Goal: Share content: Share content

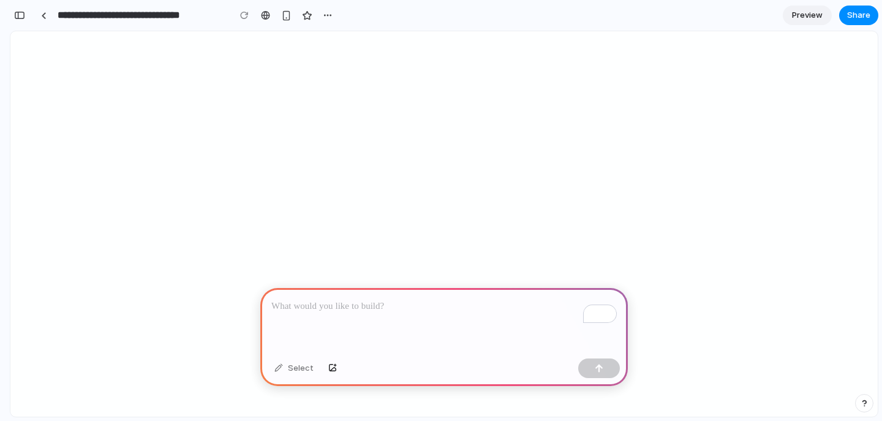
click at [306, 311] on p "To enrich screen reader interactions, please activate Accessibility in Grammarl…" at bounding box center [443, 306] width 345 height 15
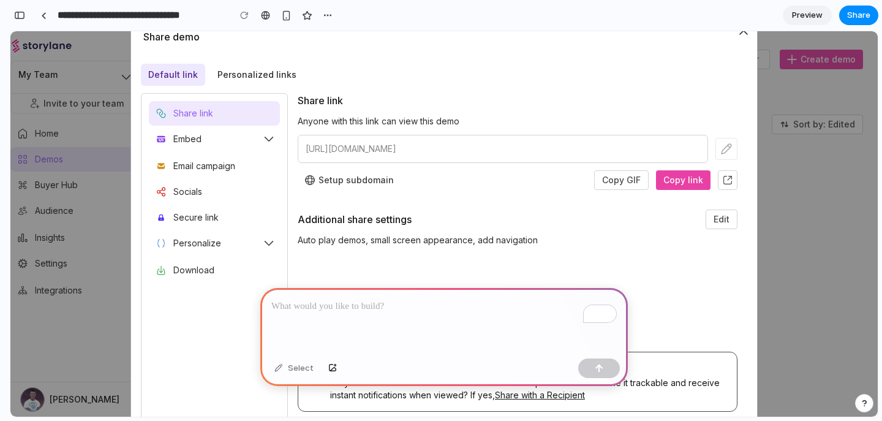
click at [398, 321] on div "To enrich screen reader interactions, please activate Accessibility in Grammarl…" at bounding box center [443, 321] width 367 height 66
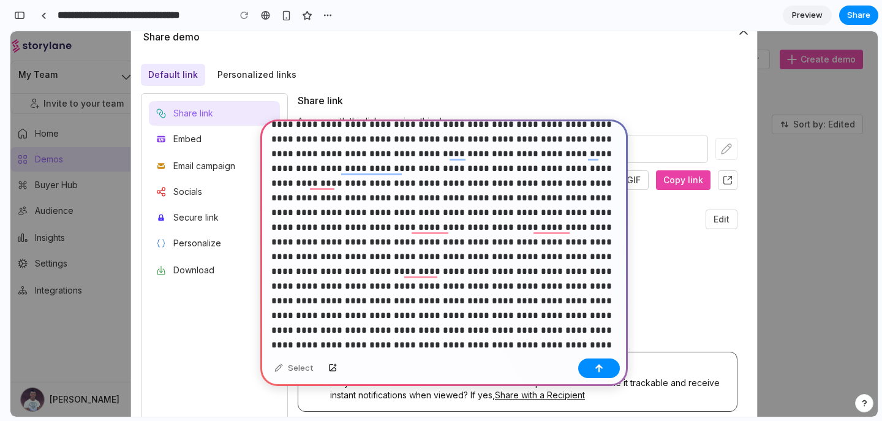
scroll to position [49, 0]
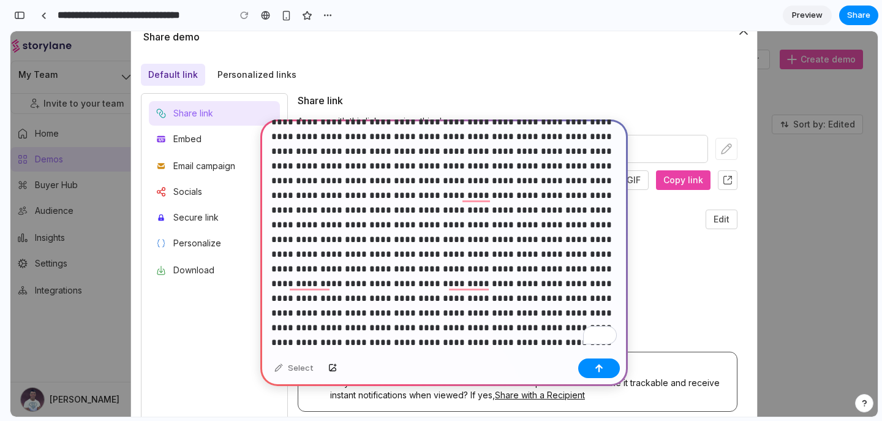
click at [365, 252] on p "To enrich screen reader interactions, please activate Accessibility in Grammarl…" at bounding box center [443, 136] width 345 height 397
click at [597, 360] on button "button" at bounding box center [599, 368] width 42 height 20
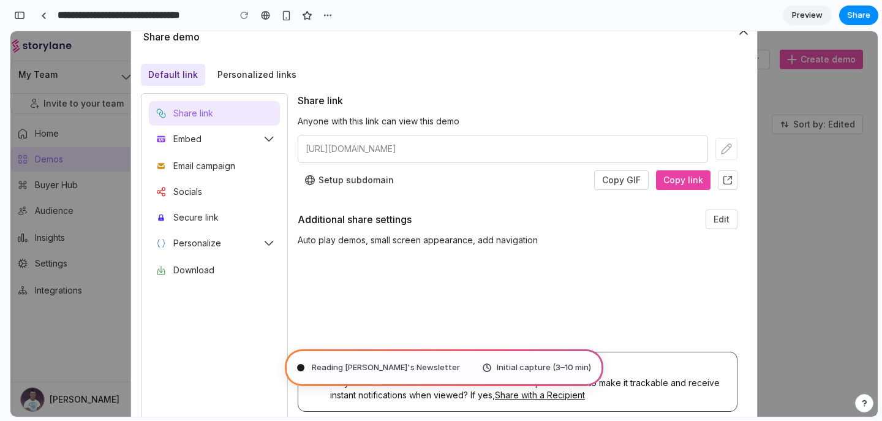
type input "**********"
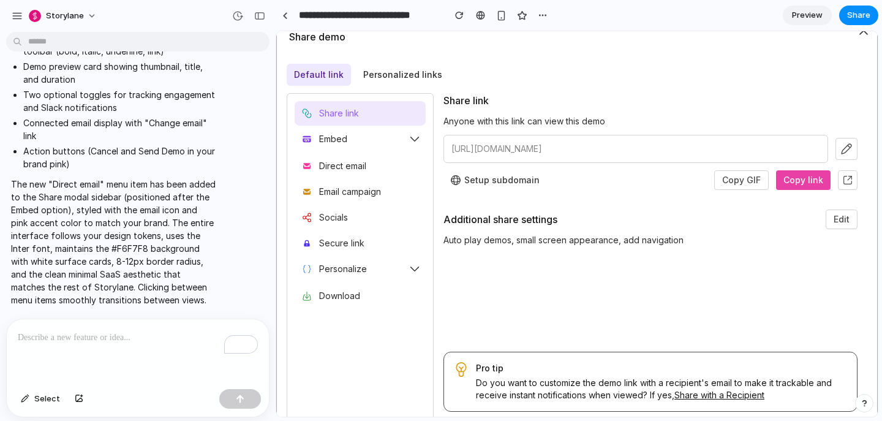
scroll to position [1040, 0]
click at [340, 165] on div "Direct email" at bounding box center [342, 166] width 47 height 12
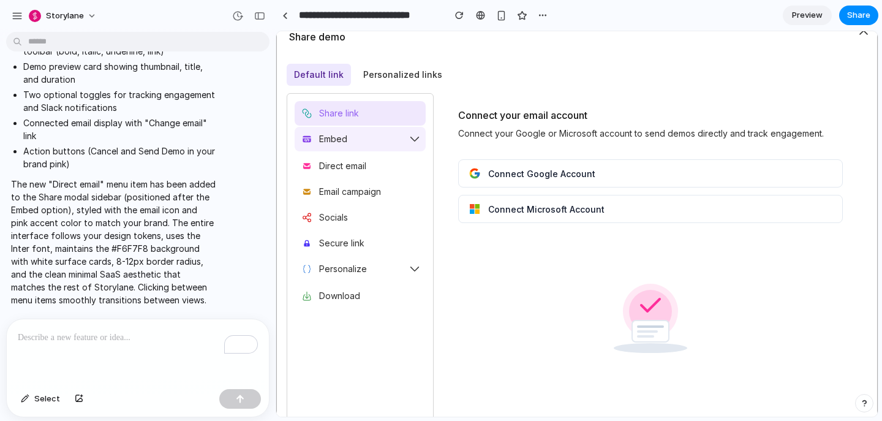
click at [342, 140] on div "Embed" at bounding box center [333, 139] width 28 height 12
click at [341, 168] on div "Direct email" at bounding box center [342, 166] width 47 height 12
click at [346, 167] on div "Direct email" at bounding box center [342, 166] width 47 height 12
click at [350, 140] on div "Embed" at bounding box center [359, 139] width 131 height 24
click at [350, 163] on div "Direct email" at bounding box center [342, 166] width 47 height 12
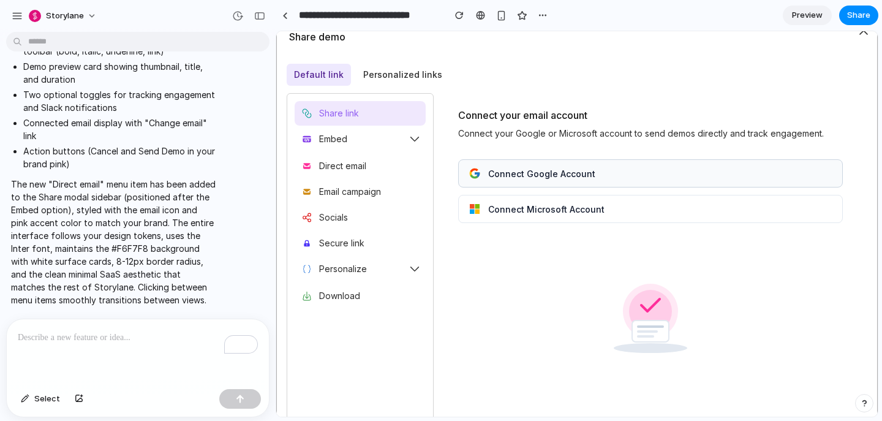
drag, startPoint x: 1135, startPoint y: 50, endPoint x: 612, endPoint y: 163, distance: 534.9
click at [596, 173] on span "Connect Google Account" at bounding box center [660, 173] width 344 height 10
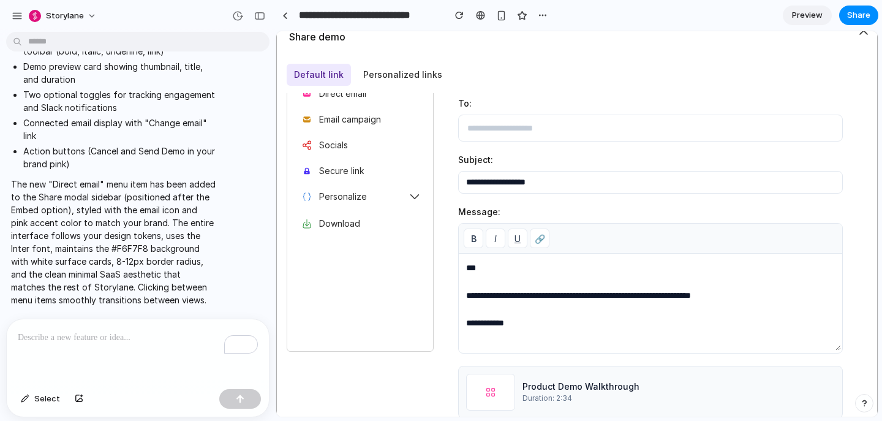
scroll to position [0, 0]
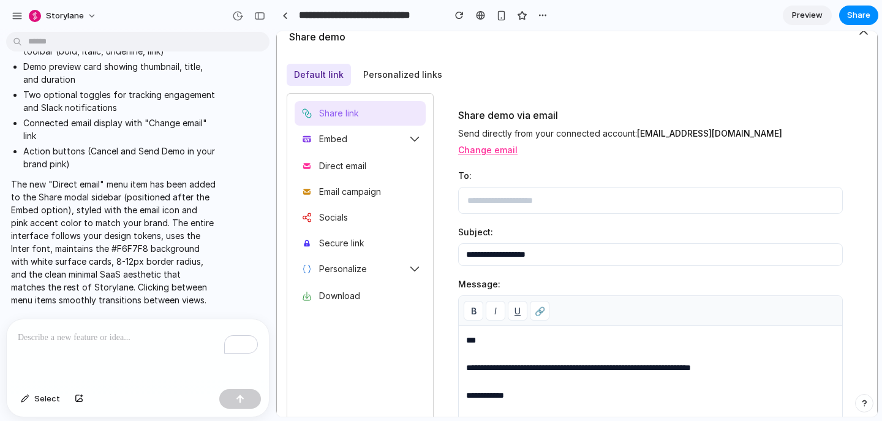
click at [335, 151] on div "Share link Embed Inline Overlay Popup Direct email Email campaign Socials Secur…" at bounding box center [359, 204] width 131 height 207
click at [335, 165] on div "Direct email" at bounding box center [342, 166] width 47 height 12
click at [517, 144] on button "Change email" at bounding box center [487, 149] width 59 height 10
click at [859, 34] on icon "button" at bounding box center [863, 31] width 10 height 10
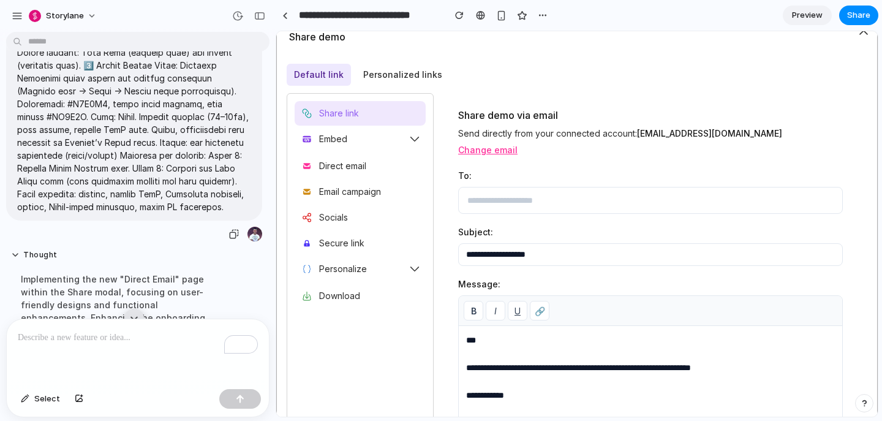
scroll to position [258, 0]
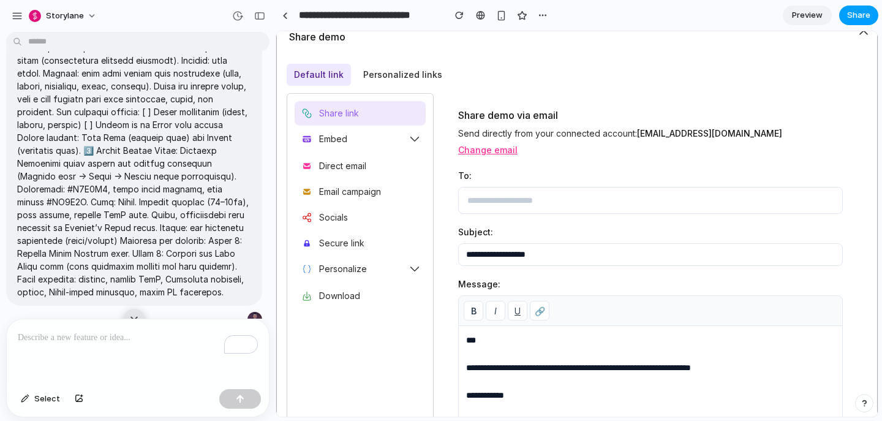
click at [865, 17] on span "Share" at bounding box center [858, 15] width 23 height 12
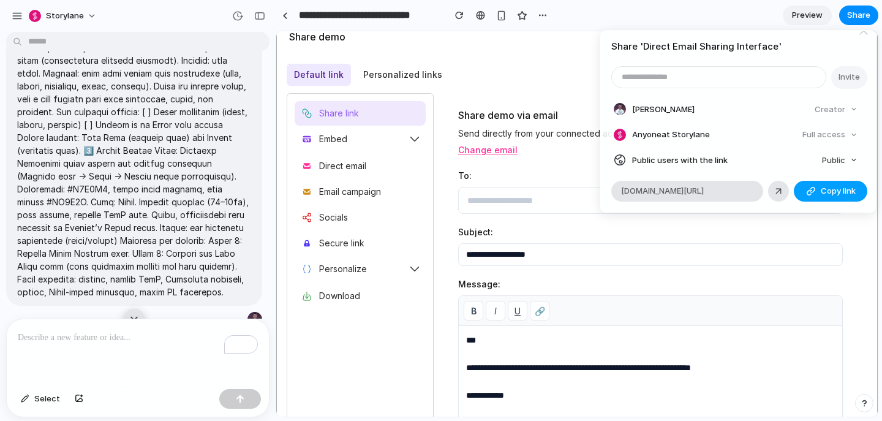
click at [822, 192] on span "Copy link" at bounding box center [837, 191] width 35 height 12
click at [542, 200] on div "Share ' Direct Email Sharing Interface ' Invite Luka Kankaras Creator Anyone at…" at bounding box center [441, 210] width 882 height 421
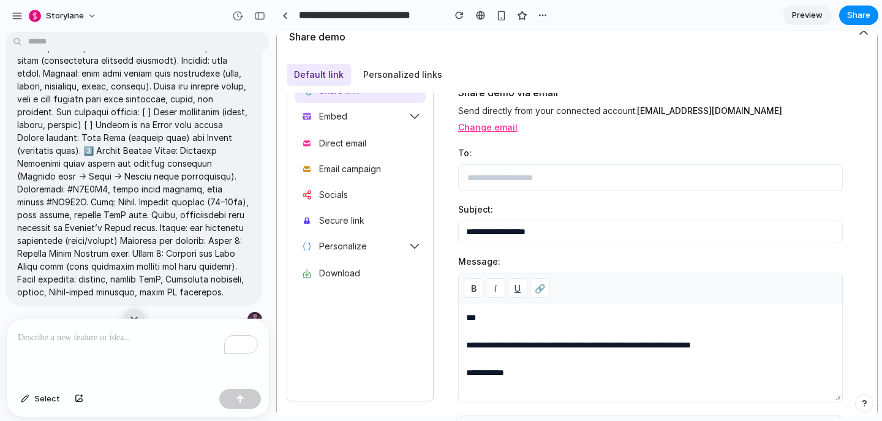
scroll to position [0, 0]
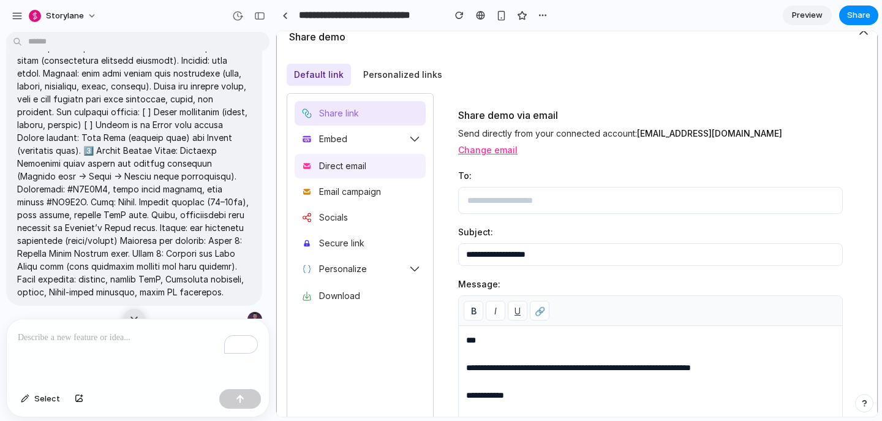
click at [340, 161] on div "Direct email" at bounding box center [342, 166] width 47 height 12
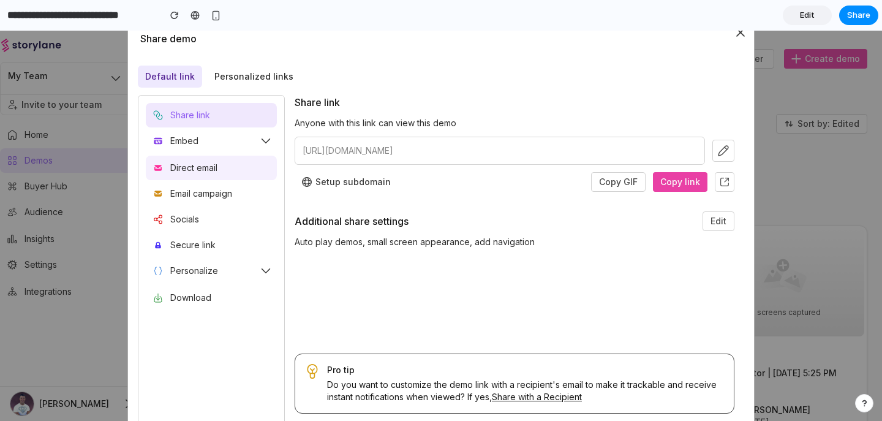
click at [217, 167] on div "Direct email" at bounding box center [193, 168] width 47 height 12
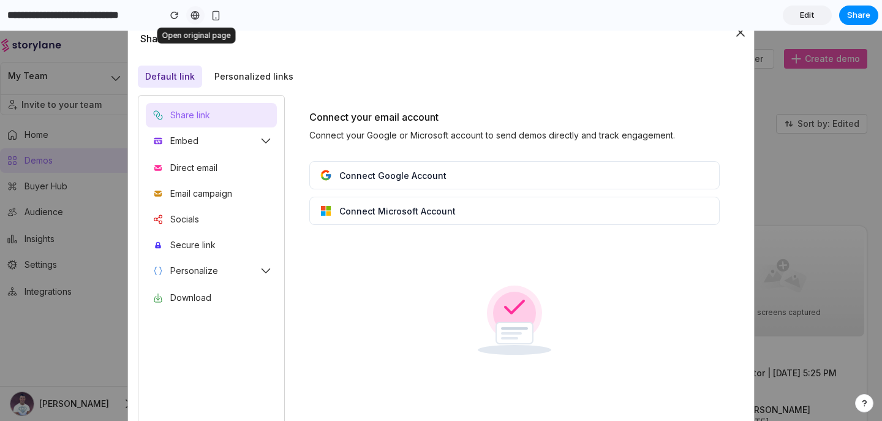
click at [193, 13] on div at bounding box center [194, 15] width 9 height 10
click at [870, 17] on button "Share" at bounding box center [858, 16] width 39 height 20
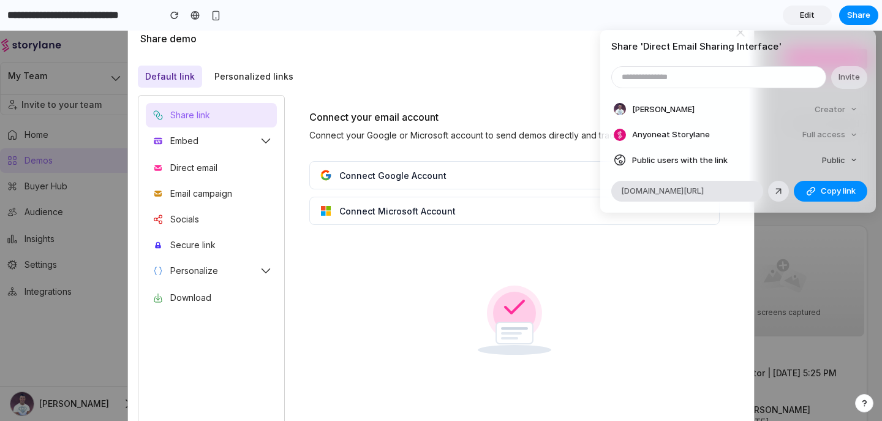
click at [857, 18] on div "Share ' Direct Email Sharing Interface ' Invite Luka Kankaras Creator Anyone at…" at bounding box center [441, 210] width 882 height 421
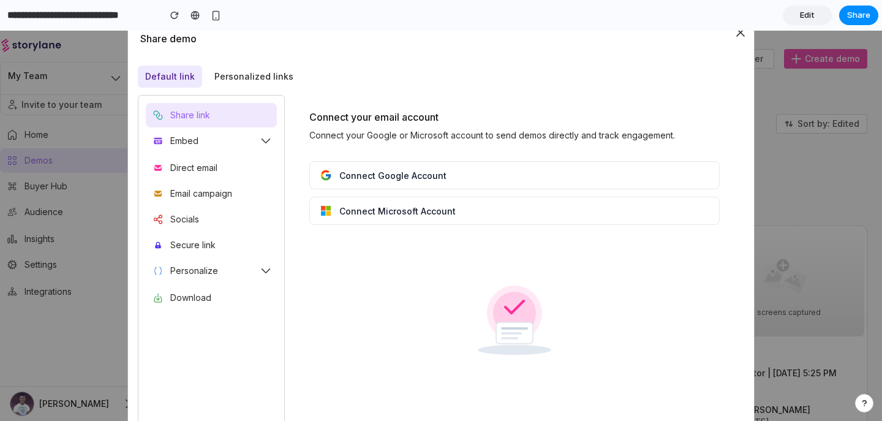
click at [857, 18] on span "Share" at bounding box center [858, 15] width 23 height 12
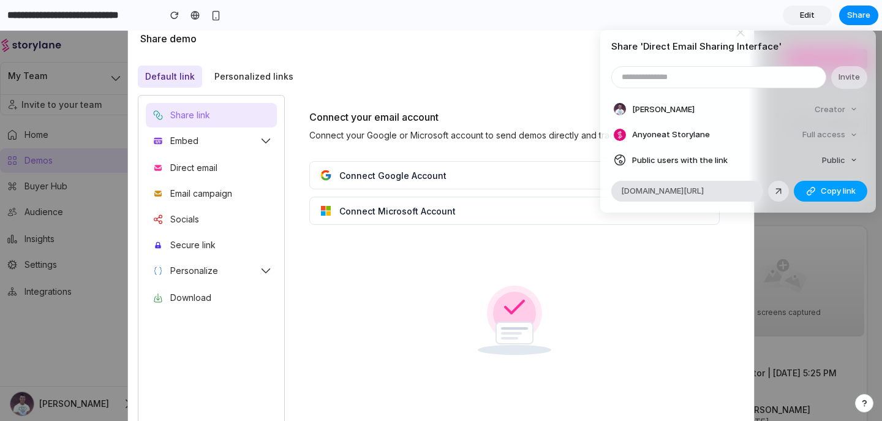
click at [793, 181] on button "Copy link" at bounding box center [829, 191] width 73 height 21
click at [600, 67] on article "Share ' Direct Email Sharing Interface ' Invite Luka Kankaras Creator Anyone at…" at bounding box center [737, 121] width 275 height 182
click at [611, 66] on div "Invite" at bounding box center [737, 77] width 253 height 23
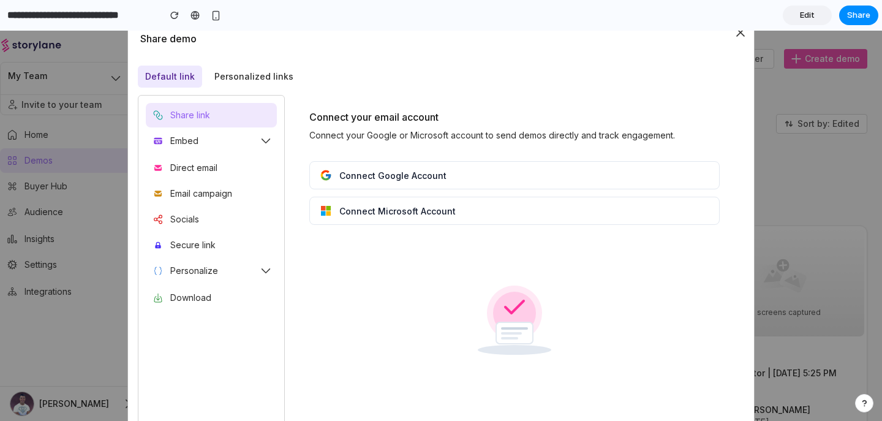
click at [861, 10] on div "Share ' Direct Email Sharing Interface ' Invite Luka Kankaras Creator Anyone at…" at bounding box center [441, 210] width 882 height 421
click at [825, 201] on div "Share demo Default link Personalized links Share link Embed Inline Overlay Popu…" at bounding box center [441, 226] width 882 height 390
click at [205, 162] on div "Direct email" at bounding box center [193, 168] width 47 height 12
click at [198, 161] on div "Direct email" at bounding box center [211, 167] width 131 height 24
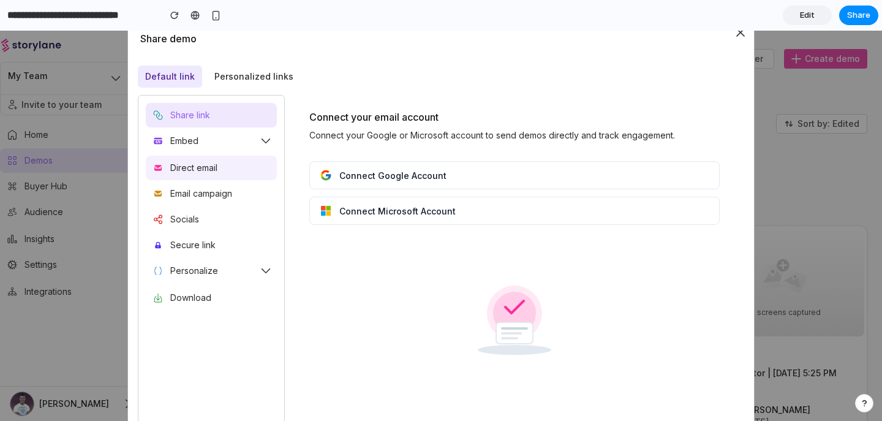
click at [198, 162] on div "Direct email" at bounding box center [193, 168] width 47 height 12
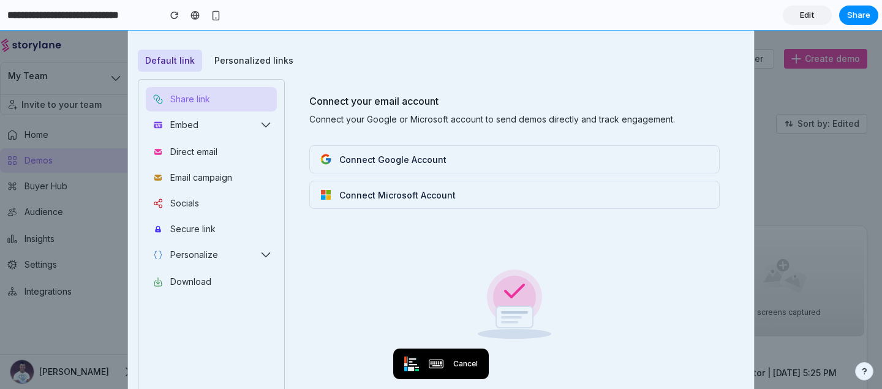
click at [578, 265] on div at bounding box center [514, 296] width 410 height 127
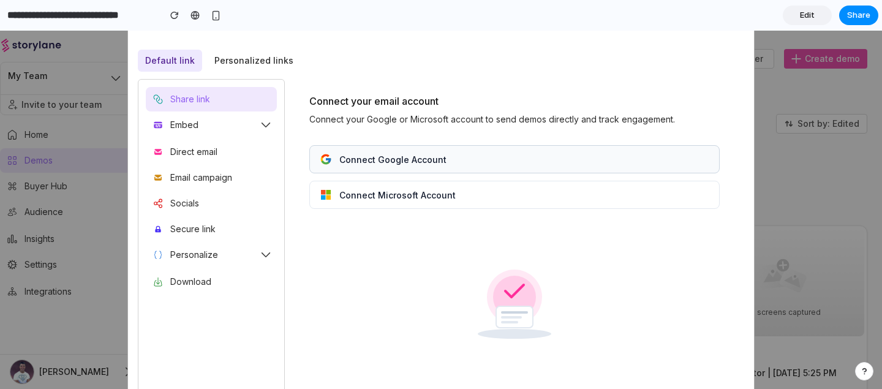
click at [416, 159] on span "Connect Google Account" at bounding box center [524, 159] width 370 height 10
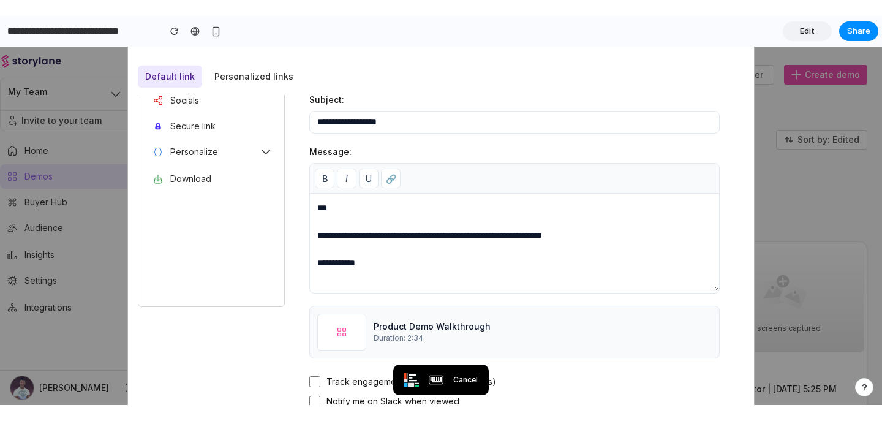
scroll to position [167, 0]
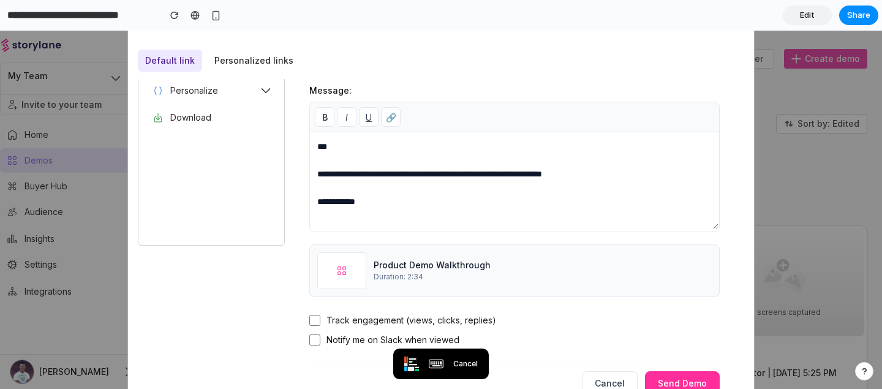
click at [738, 230] on div "**********" at bounding box center [441, 80] width 606 height 331
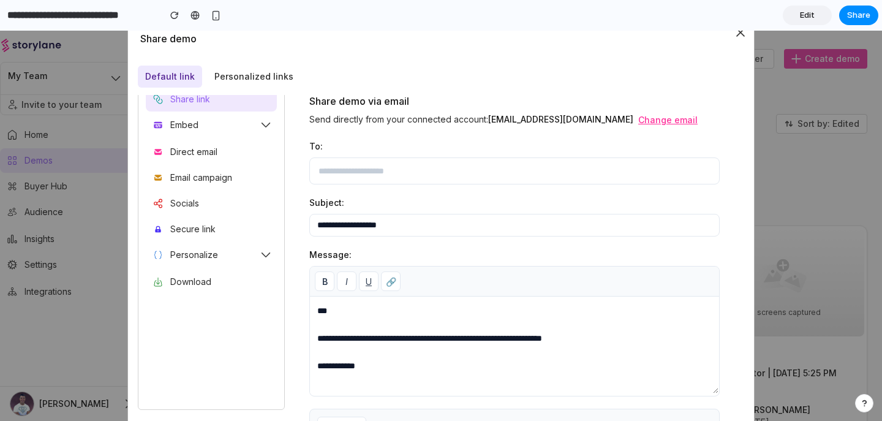
scroll to position [0, 0]
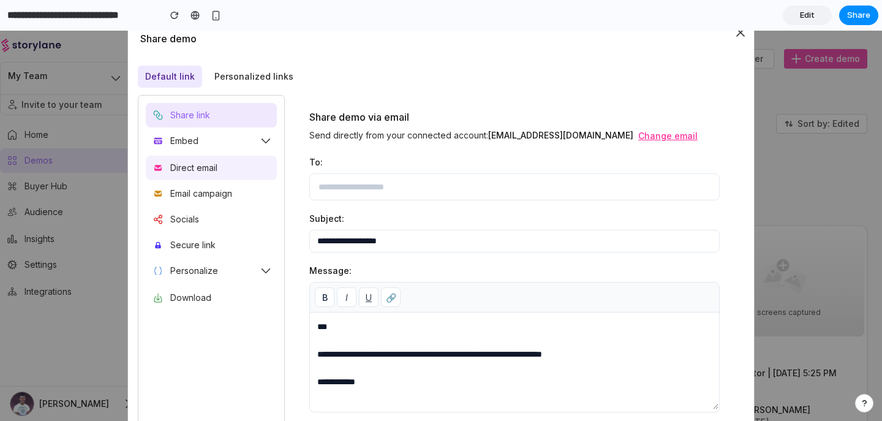
click at [196, 162] on div "Direct email" at bounding box center [193, 168] width 47 height 12
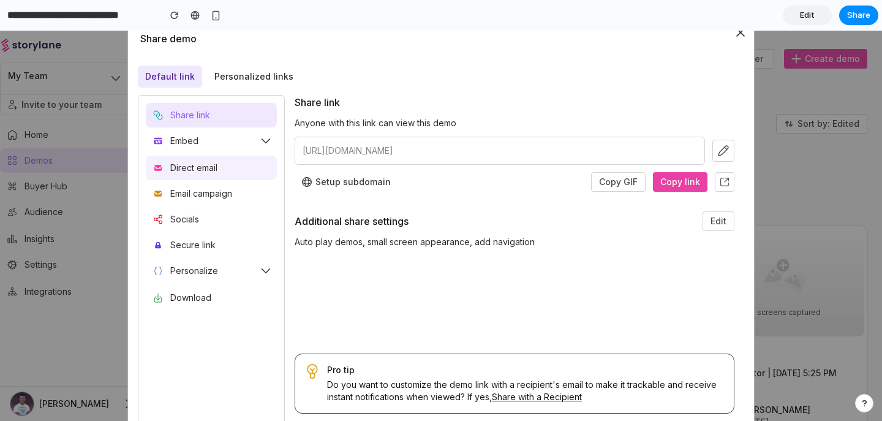
click at [233, 171] on div "Direct email" at bounding box center [211, 167] width 131 height 24
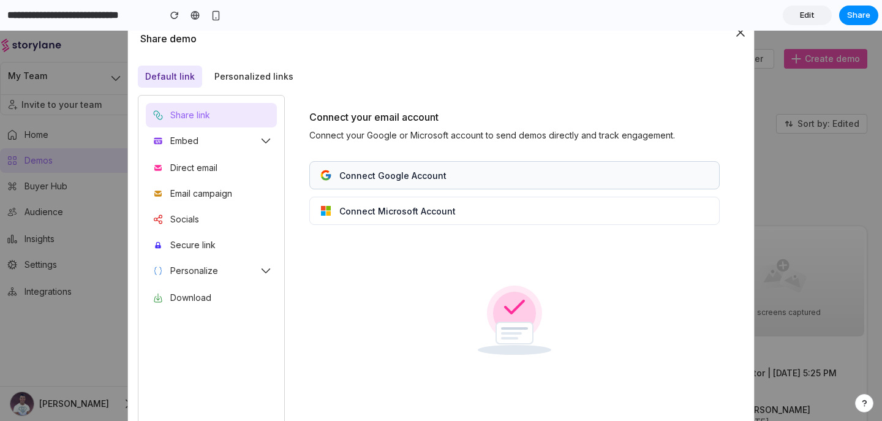
click at [414, 173] on span "Connect Google Account" at bounding box center [524, 175] width 370 height 10
